Goal: Task Accomplishment & Management: Complete application form

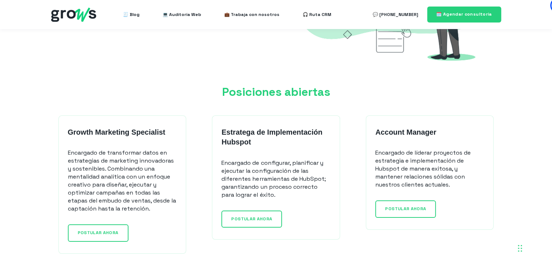
scroll to position [581, 0]
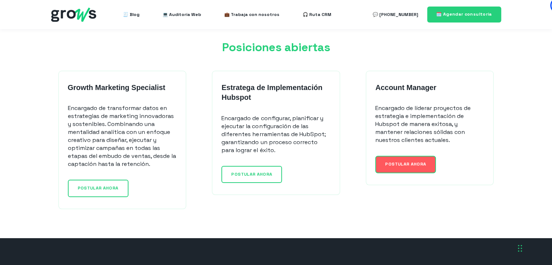
click at [405, 156] on link "POSTULAR AHORA" at bounding box center [405, 164] width 61 height 17
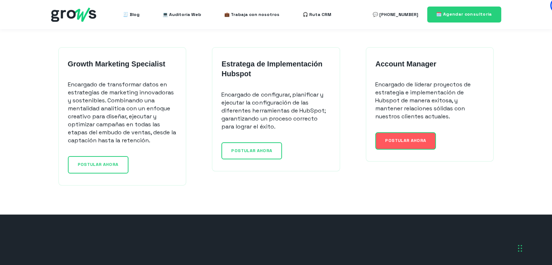
scroll to position [617, 0]
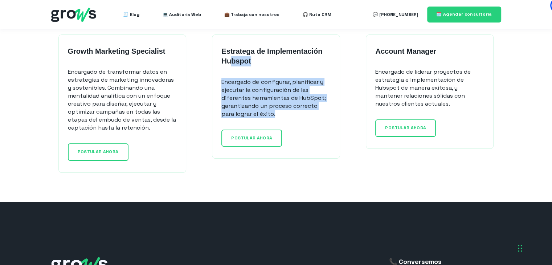
drag, startPoint x: 283, startPoint y: 111, endPoint x: 232, endPoint y: 65, distance: 68.9
click at [232, 65] on div "Estratega de Implementación Hubspot Encargado de configurar, planificar y ejecu…" at bounding box center [275, 81] width 109 height 71
click at [299, 89] on p "Encargado de configurar, planificar y ejecutar la configuración de las diferent…" at bounding box center [275, 98] width 109 height 40
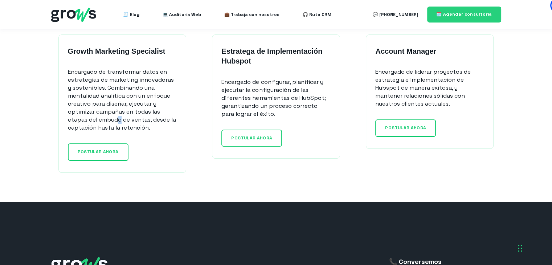
click at [120, 115] on p "Encargado de transformar datos en estrategias de marketing innovadoras y sosten…" at bounding box center [122, 100] width 109 height 64
click at [137, 111] on p "Encargado de transformar datos en estrategias de marketing innovadoras y sosten…" at bounding box center [122, 100] width 109 height 64
click at [112, 149] on span "POSTULAR AHORA" at bounding box center [98, 152] width 41 height 6
click at [267, 137] on span "POSTULAR AHORA" at bounding box center [251, 138] width 41 height 6
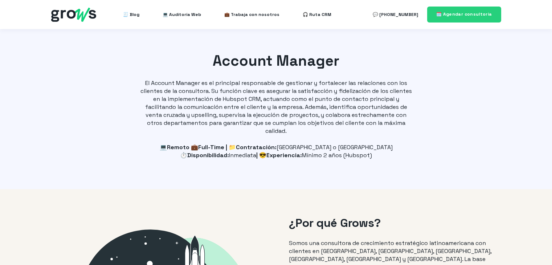
select select "CO"
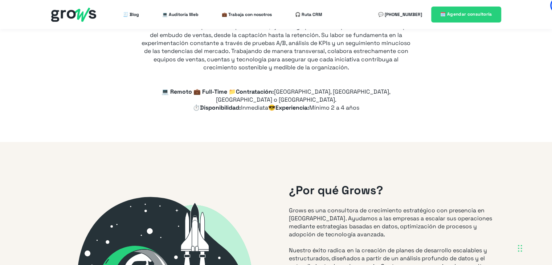
type input "+57"
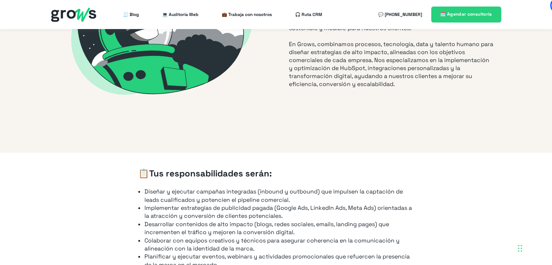
scroll to position [435, 0]
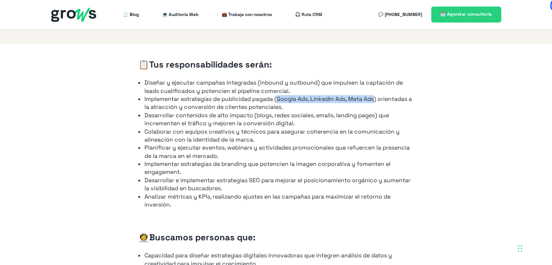
drag, startPoint x: 279, startPoint y: 91, endPoint x: 376, endPoint y: 93, distance: 96.5
click at [376, 95] on li "Implementar estrategias de publicidad pagada (Google Ads, LinkedIn Ads, Meta Ad…" at bounding box center [278, 103] width 269 height 16
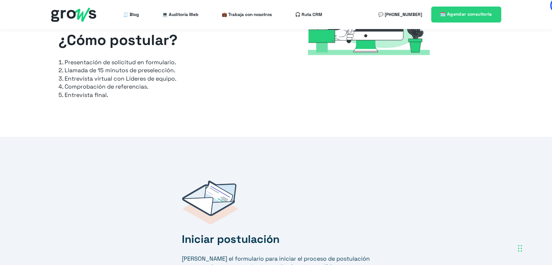
scroll to position [1125, 0]
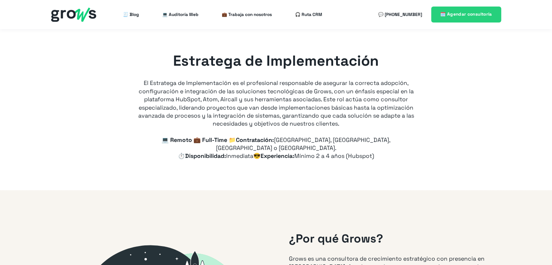
type input "+57"
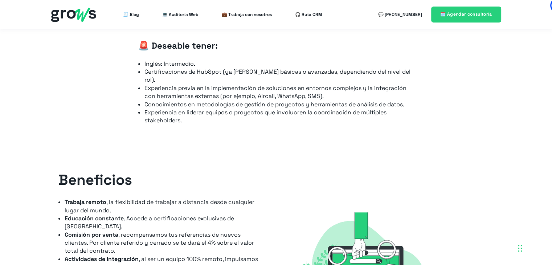
scroll to position [726, 0]
